Goal: Task Accomplishment & Management: Manage account settings

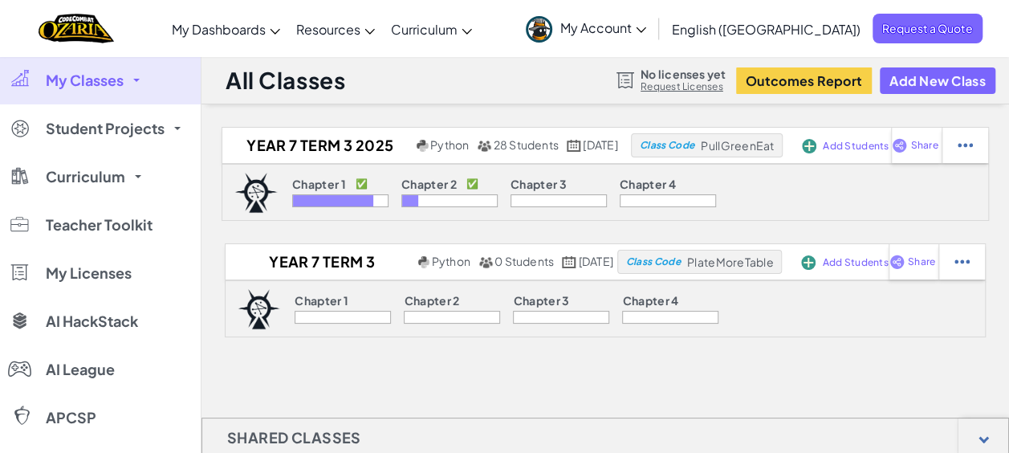
click at [104, 96] on link "My Classes" at bounding box center [100, 80] width 201 height 48
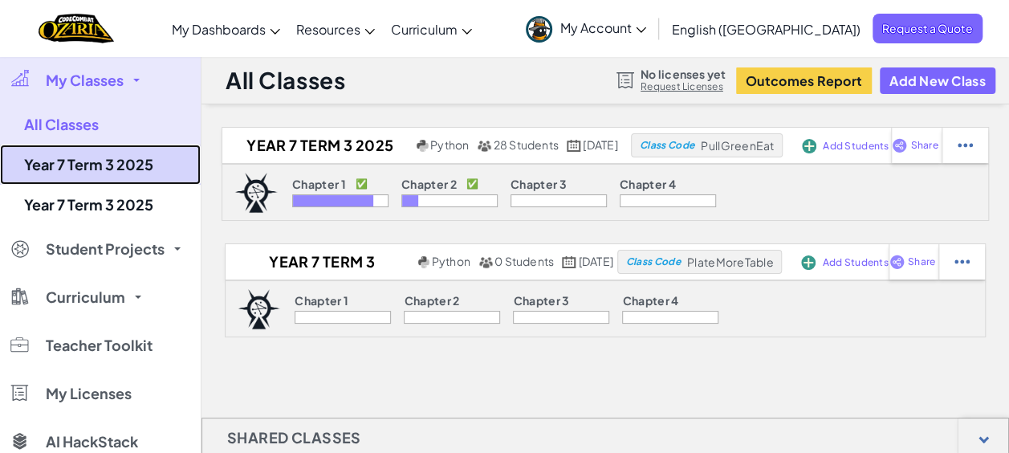
click at [102, 152] on link "Year 7 Term 3 2025" at bounding box center [100, 164] width 201 height 40
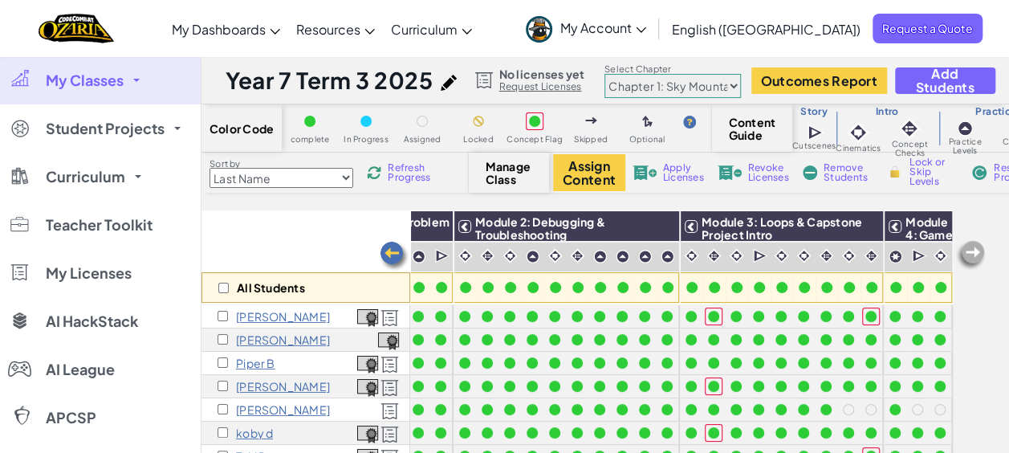
click at [721, 83] on select "Chapter 1: Sky Mountain Chapter 2: The Moon Dancers Chapter 3: The Phoenix Land…" at bounding box center [672, 86] width 136 height 24
click at [604, 74] on select "Chapter 1: Sky Mountain Chapter 2: The Moon Dancers Chapter 3: The Phoenix Land…" at bounding box center [672, 86] width 136 height 24
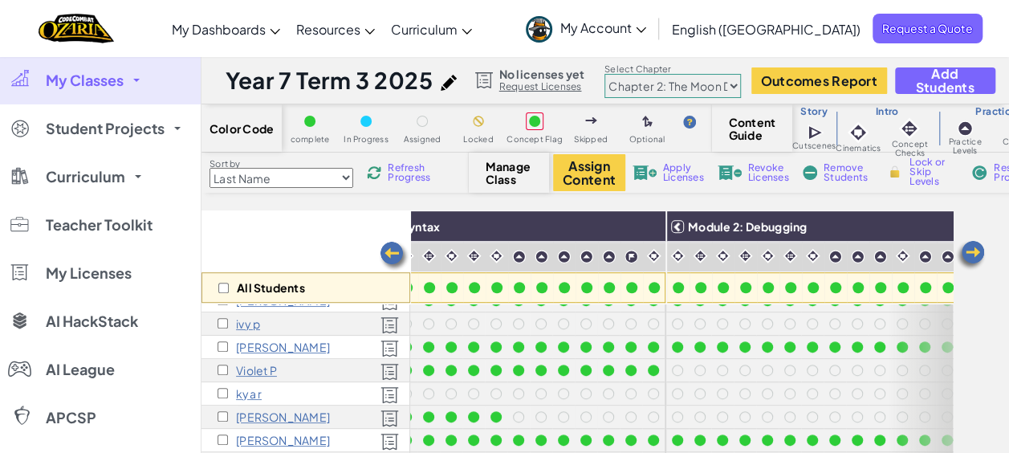
click at [714, 95] on select "Chapter 1: Sky Mountain Chapter 2: The Moon Dancers Chapter 3: The Phoenix Land…" at bounding box center [672, 86] width 136 height 24
select select "5d41d731a8d1836b5aa3cba1"
click at [604, 74] on select "Chapter 1: Sky Mountain Chapter 2: The Moon Dancers Chapter 3: The Phoenix Land…" at bounding box center [672, 86] width 136 height 24
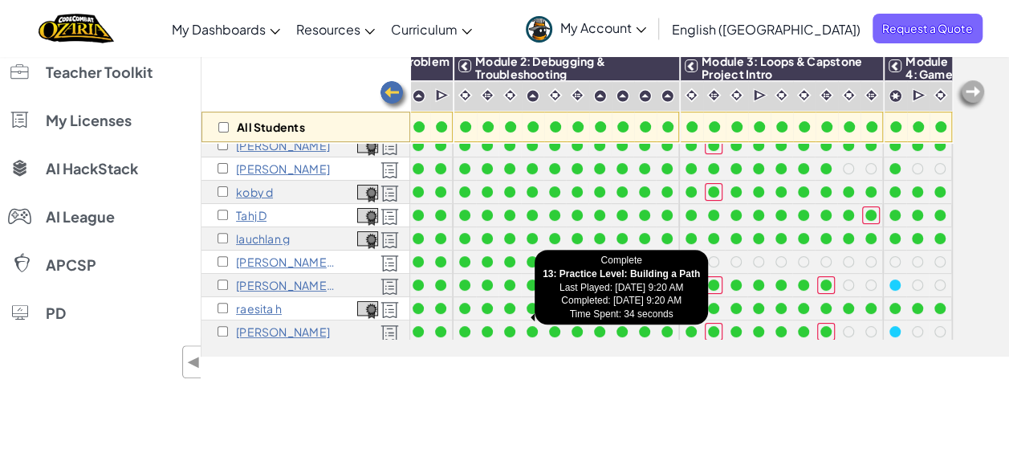
scroll to position [160, 173]
